Goal: Information Seeking & Learning: Learn about a topic

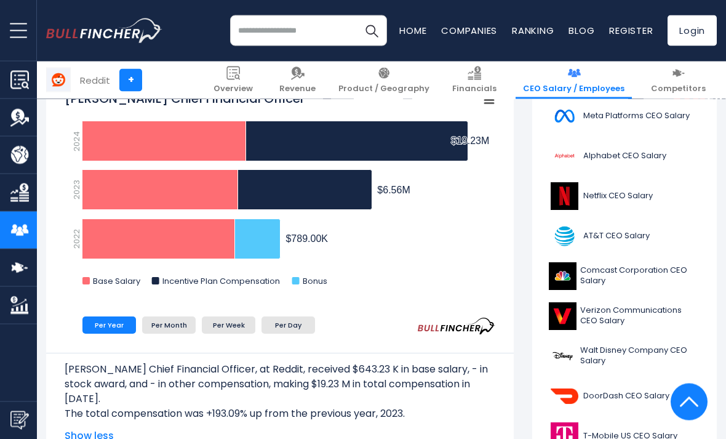
scroll to position [361, 0]
click at [650, 193] on span "Netflix CEO Salary" at bounding box center [617, 196] width 69 height 10
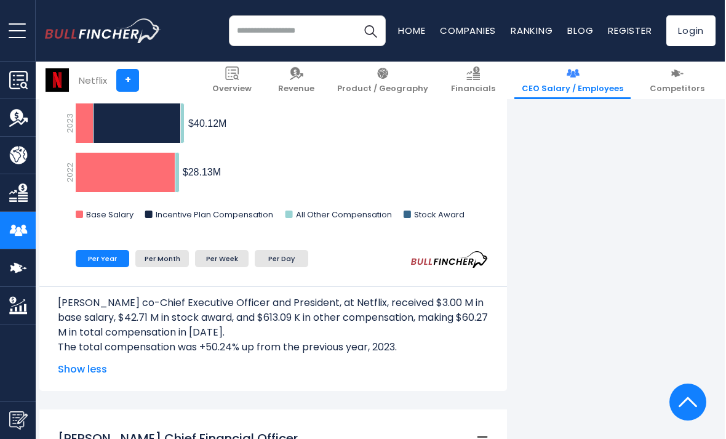
scroll to position [833, 6]
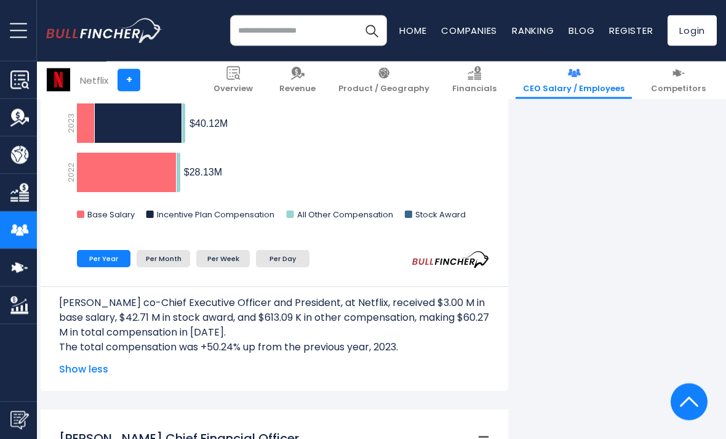
click at [685, 79] on img at bounding box center [679, 73] width 14 height 14
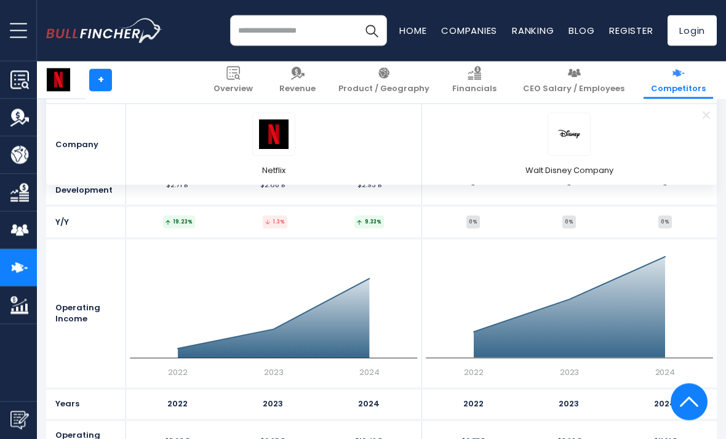
scroll to position [1877, 0]
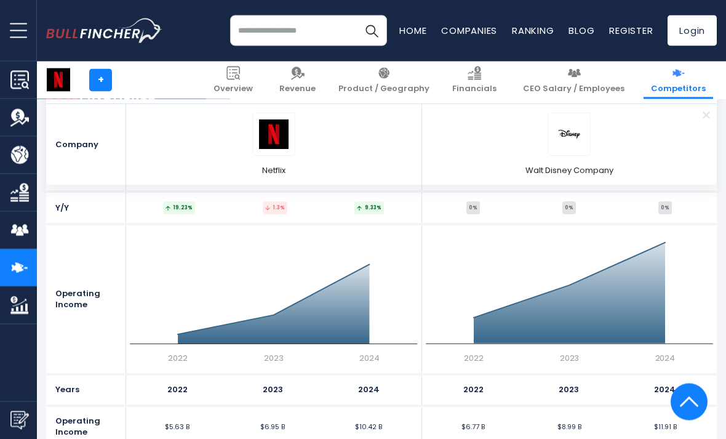
click at [316, 16] on input "search" at bounding box center [308, 30] width 157 height 31
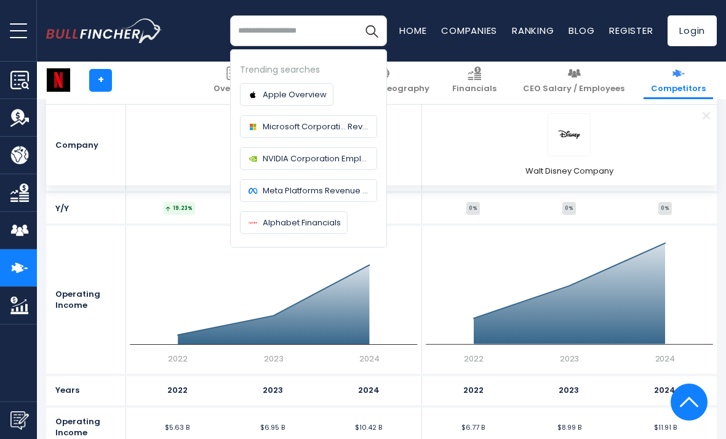
click at [288, 87] on link "Apple Overview" at bounding box center [286, 94] width 93 height 23
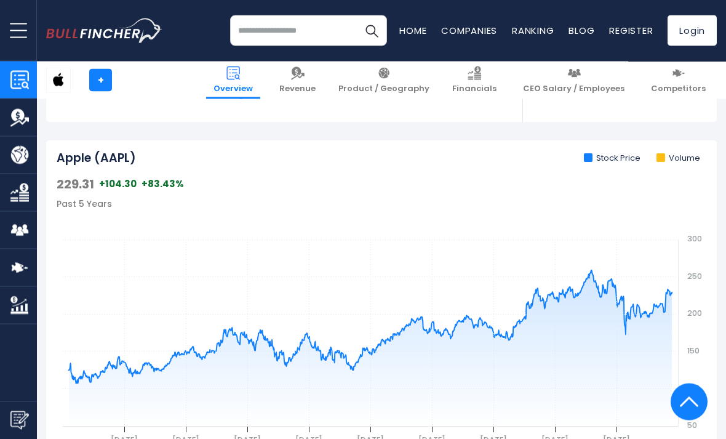
scroll to position [371, 0]
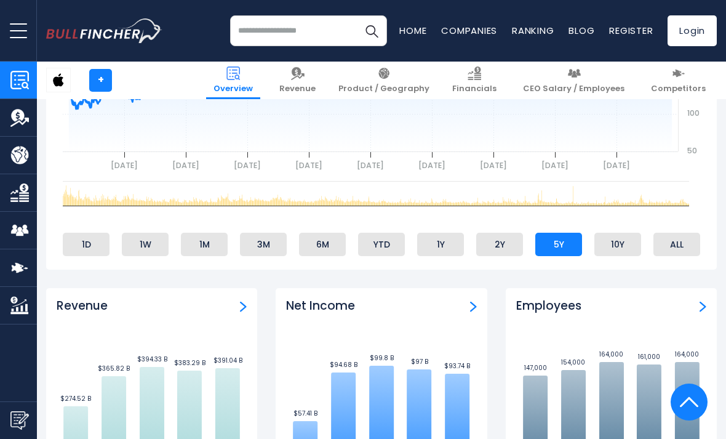
click at [678, 244] on li "ALL" at bounding box center [676, 243] width 47 height 23
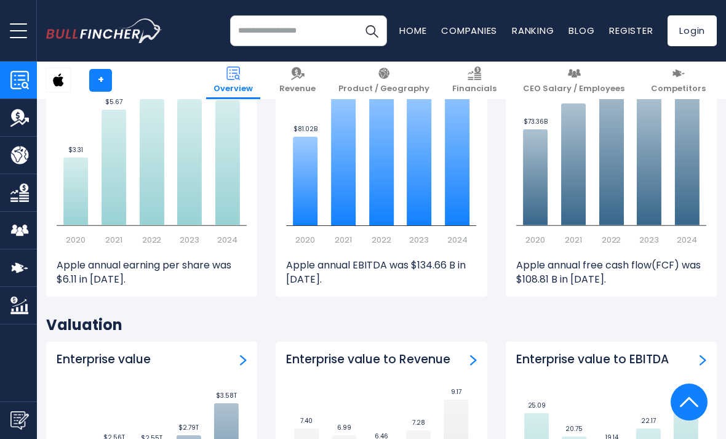
scroll to position [3166, 0]
